Goal: Task Accomplishment & Management: Manage account settings

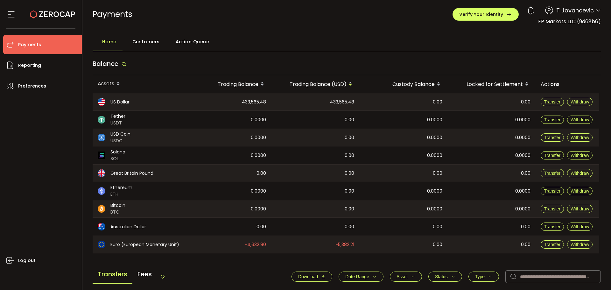
click at [197, 44] on span "Action Queue" at bounding box center [193, 41] width 34 height 13
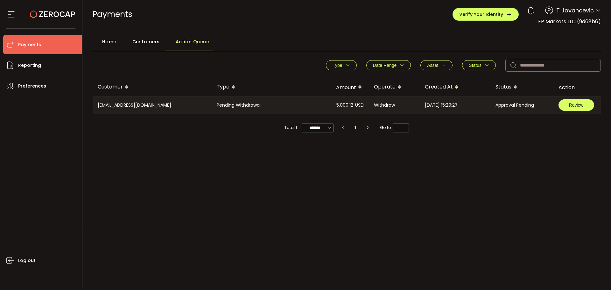
click at [573, 103] on span "Review" at bounding box center [576, 105] width 15 height 4
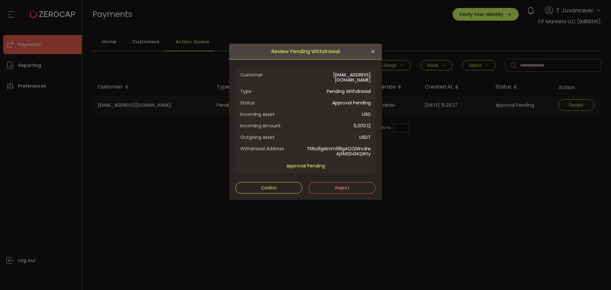
click at [299, 100] on span "Status" at bounding box center [272, 102] width 65 height 5
click at [269, 185] on span "Confirm" at bounding box center [269, 187] width 16 height 5
